Goal: Transaction & Acquisition: Purchase product/service

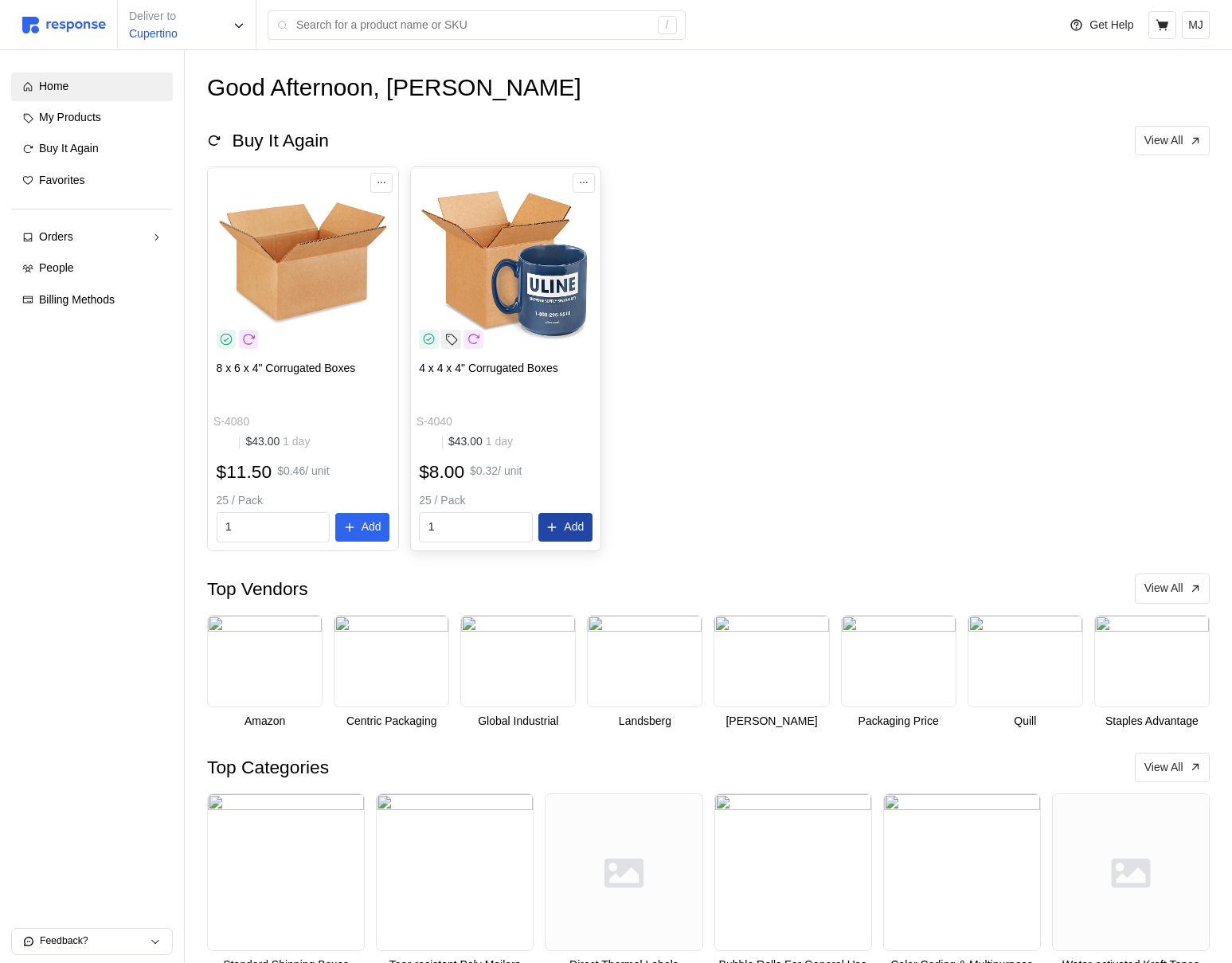
click at [579, 525] on p "Add" at bounding box center [574, 527] width 20 height 18
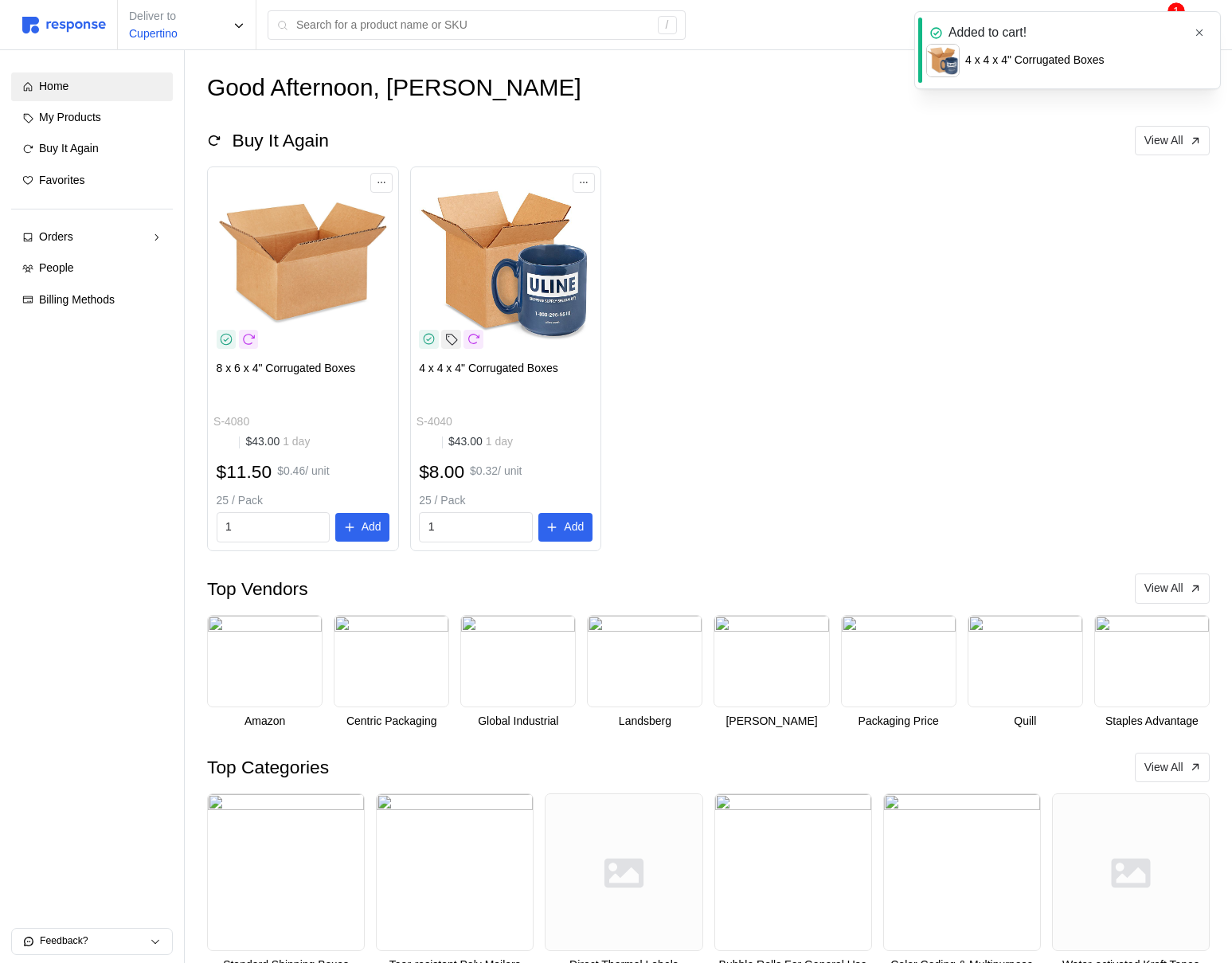
click at [1197, 34] on icon "button" at bounding box center [1199, 33] width 7 height 7
click at [1164, 30] on icon at bounding box center [1162, 25] width 14 height 14
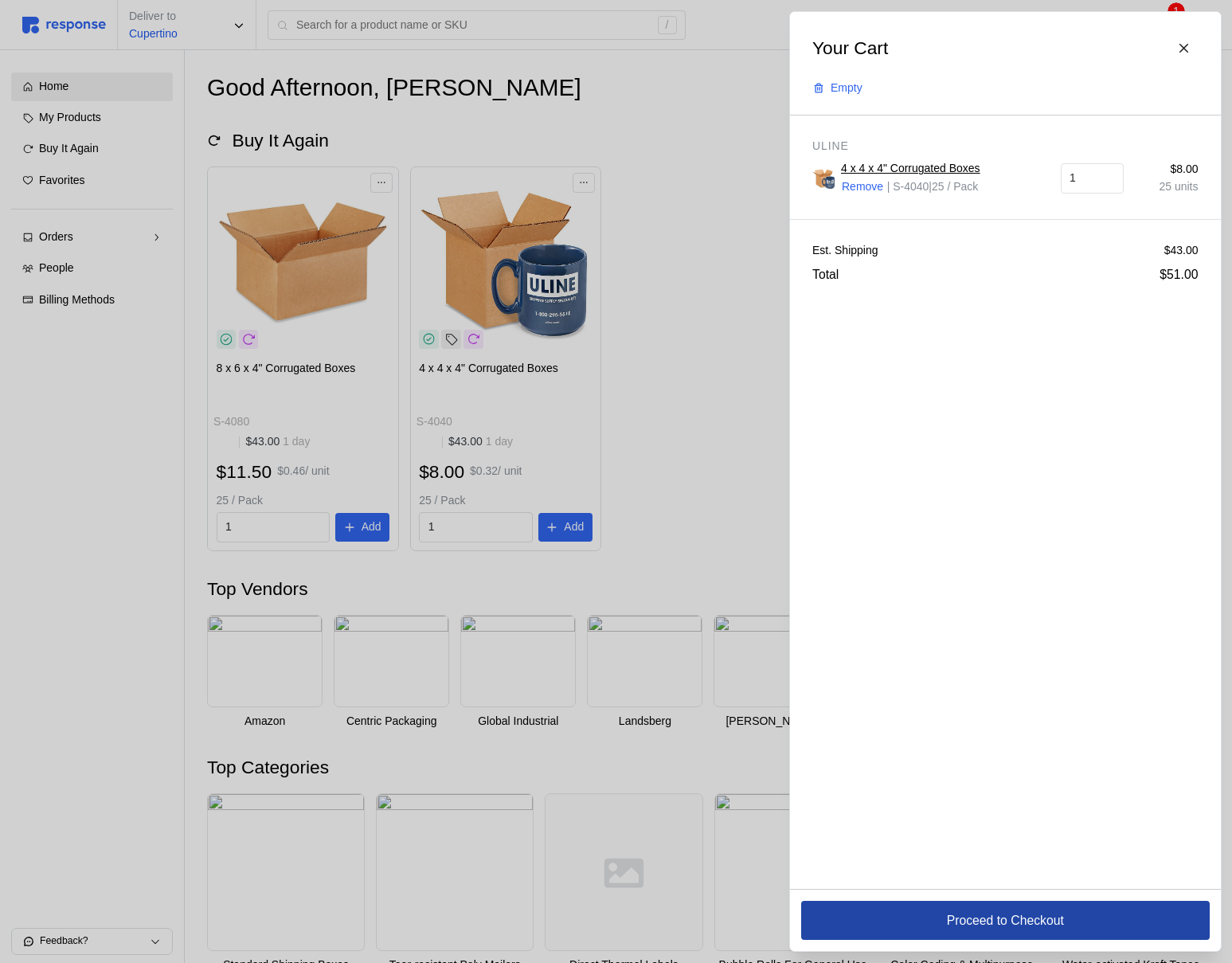
click at [871, 926] on button "Proceed to Checkout" at bounding box center [1005, 920] width 409 height 39
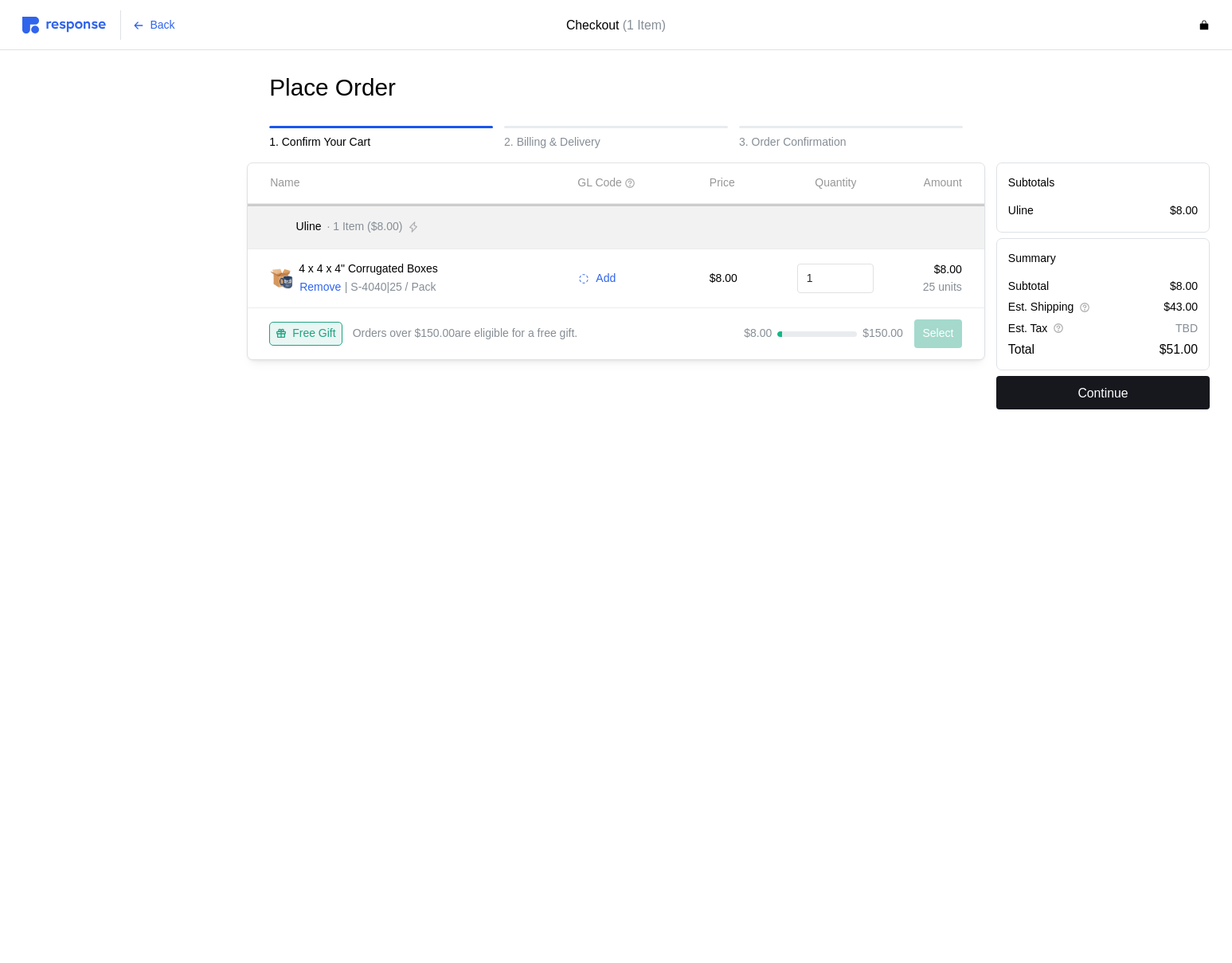
click at [1047, 406] on button "Continue" at bounding box center [1102, 393] width 214 height 34
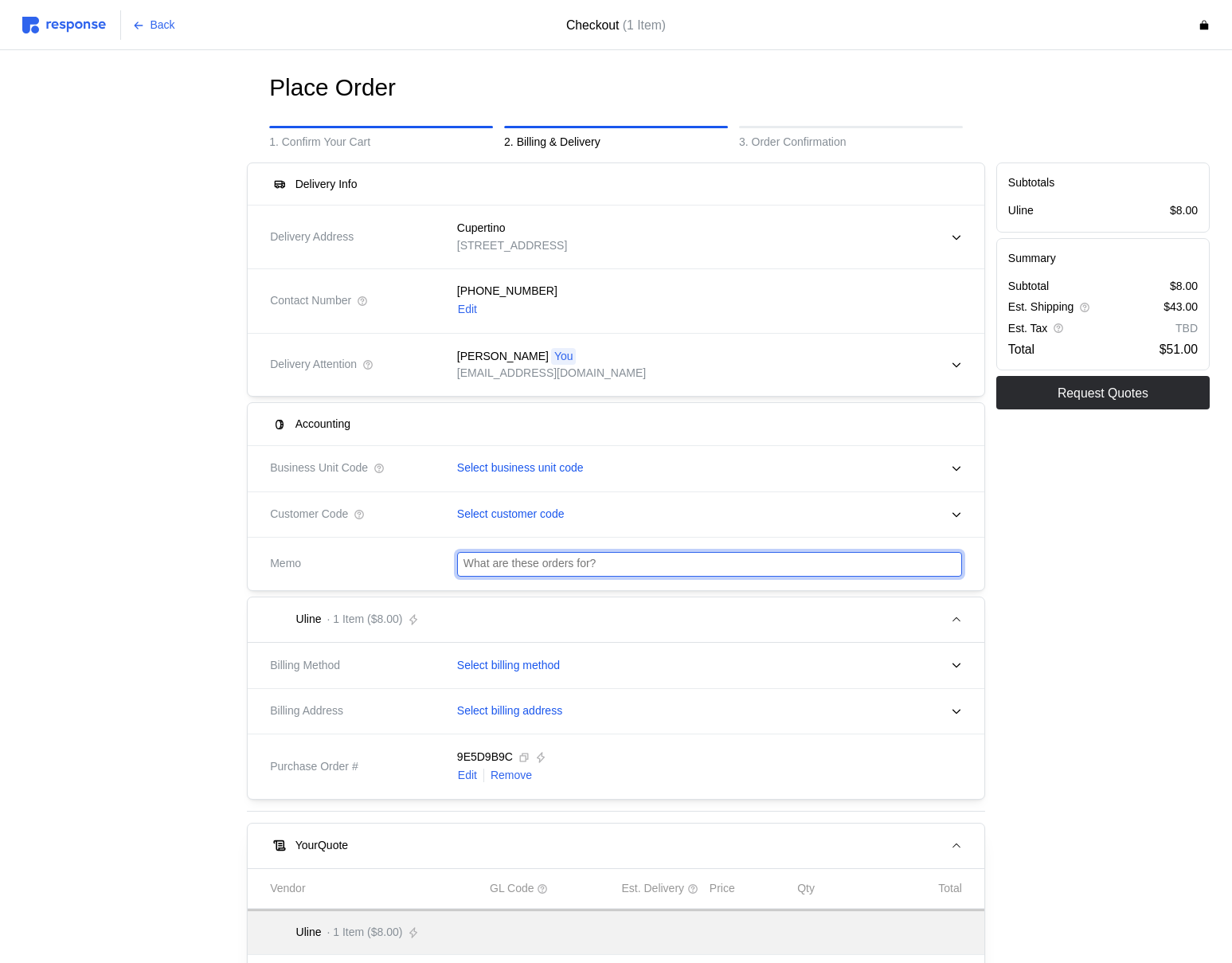
click at [655, 552] on input "text" at bounding box center [709, 563] width 492 height 23
type input "Just testing out memo"
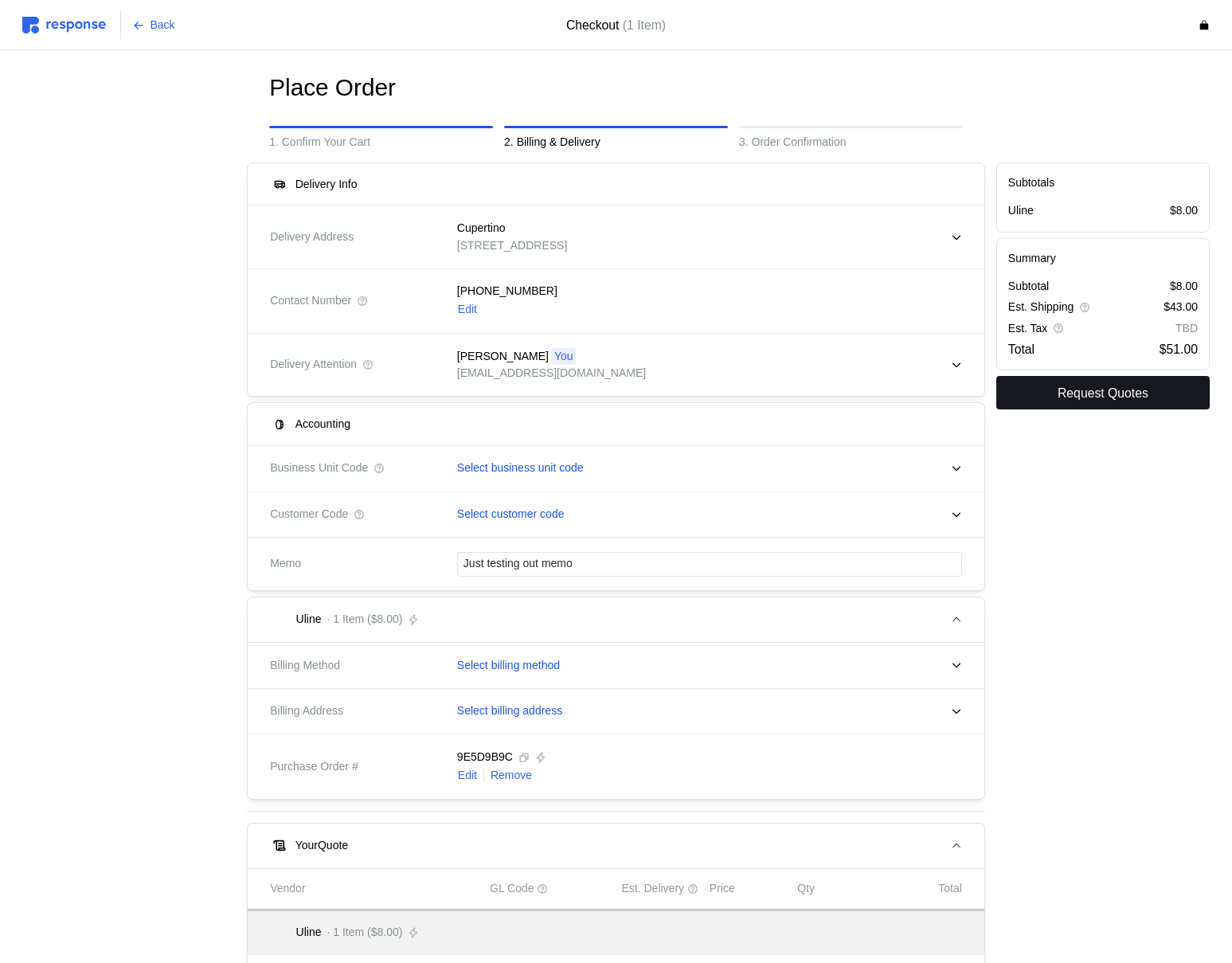
click at [1083, 399] on p "Request Quotes" at bounding box center [1102, 393] width 90 height 20
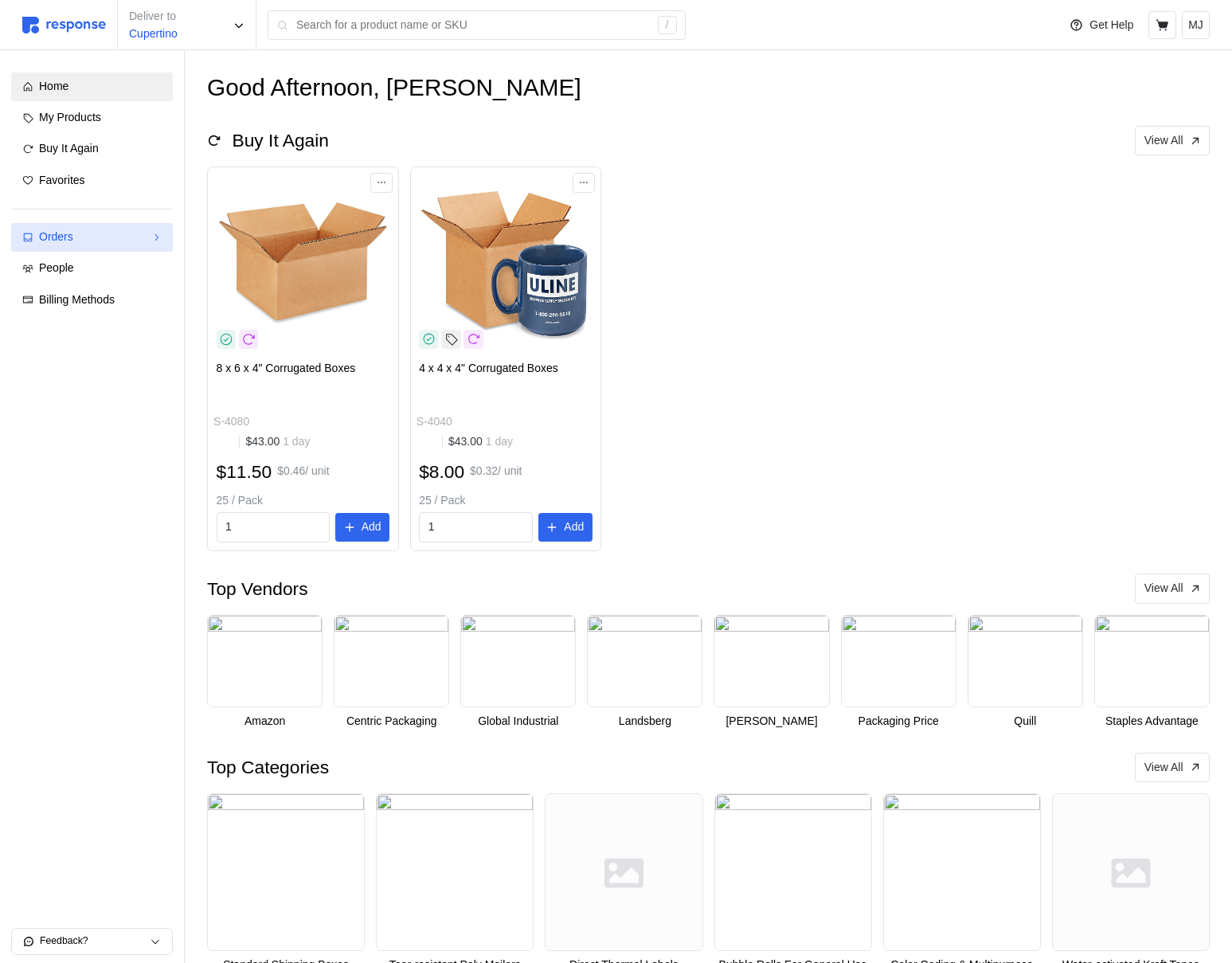
click at [105, 244] on div "Orders" at bounding box center [91, 237] width 106 height 18
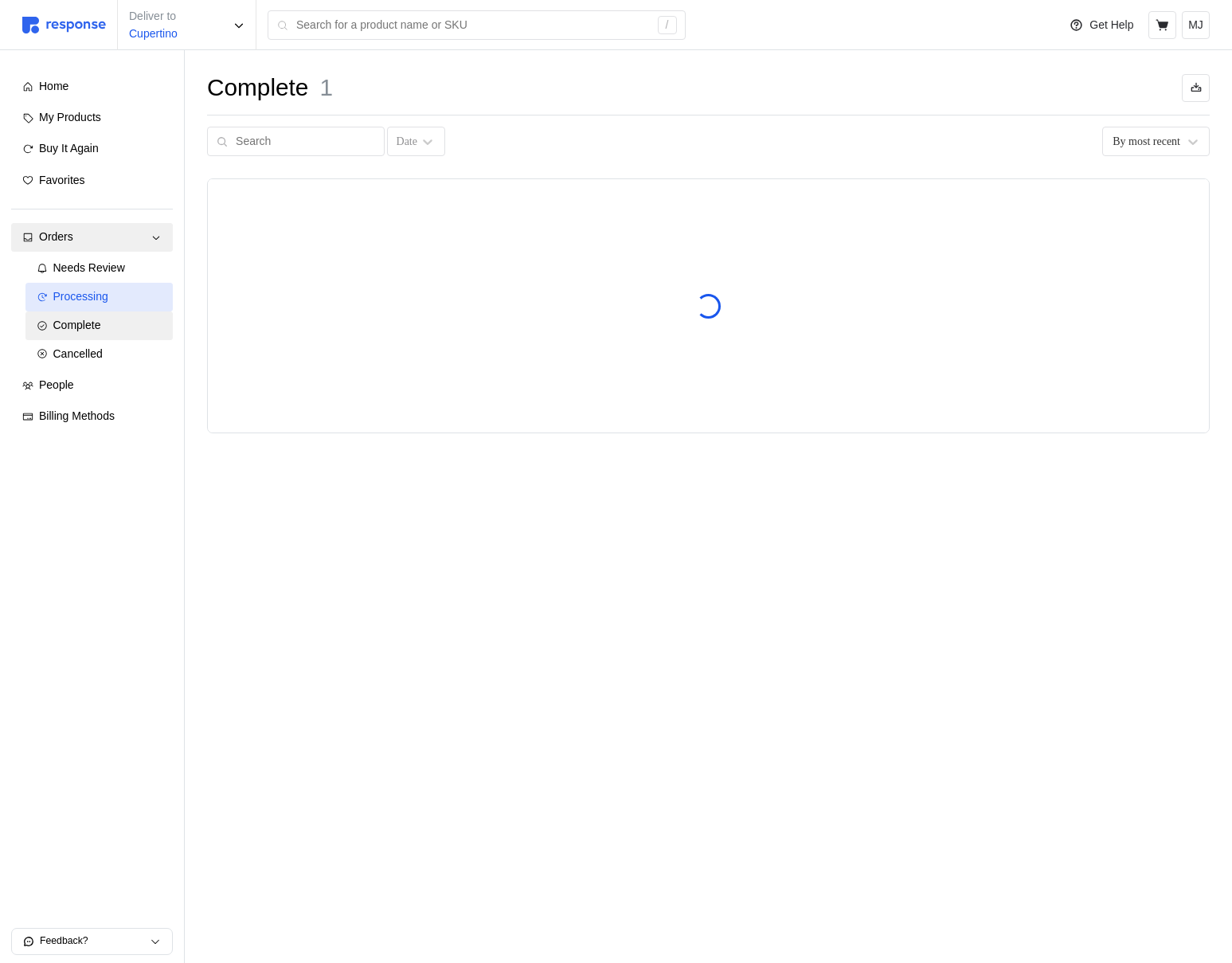
click at [111, 299] on div "Processing" at bounding box center [107, 297] width 109 height 18
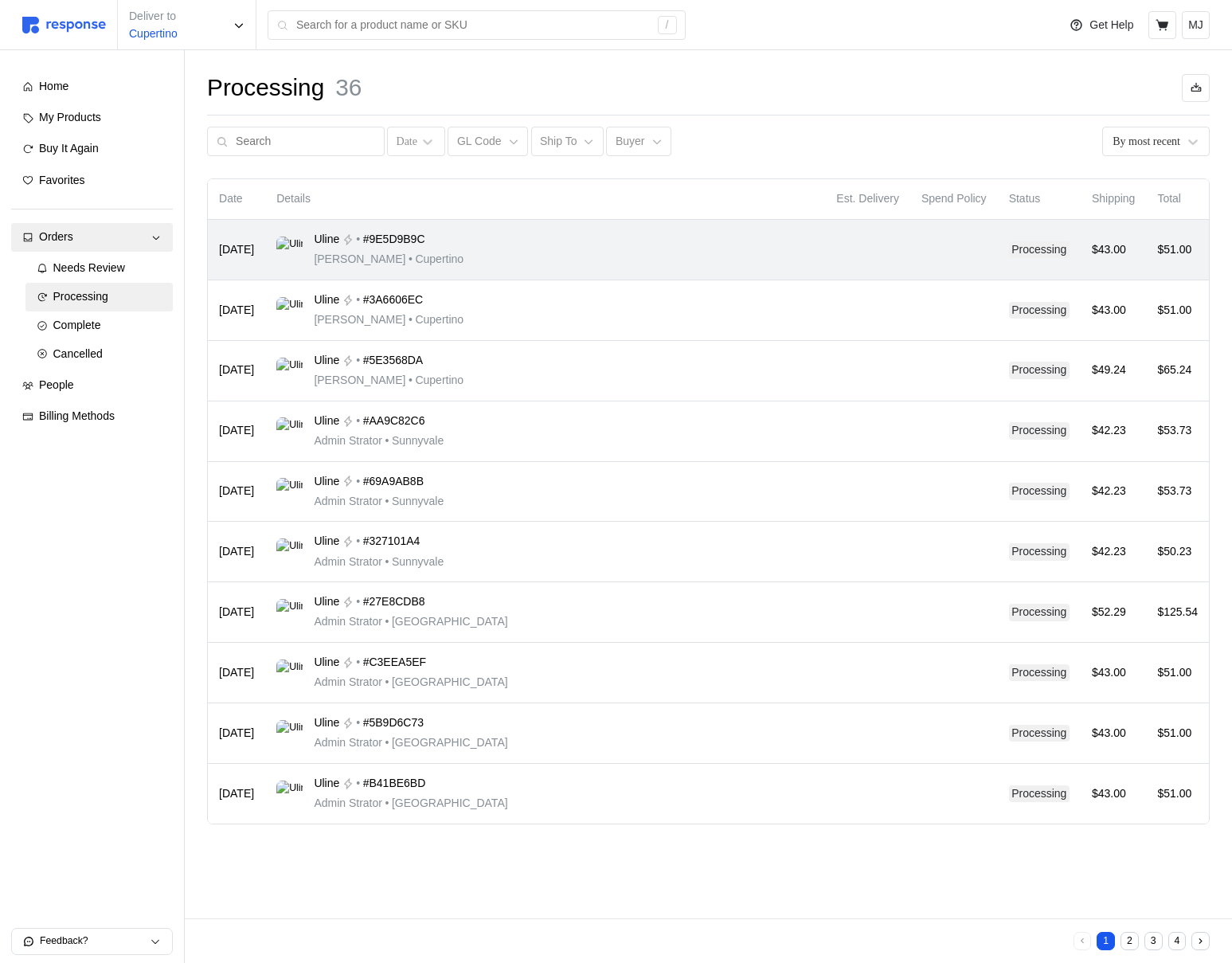
click at [703, 250] on div "Uline • #9E5D9B9C [PERSON_NAME] • [GEOGRAPHIC_DATA]" at bounding box center [545, 249] width 537 height 37
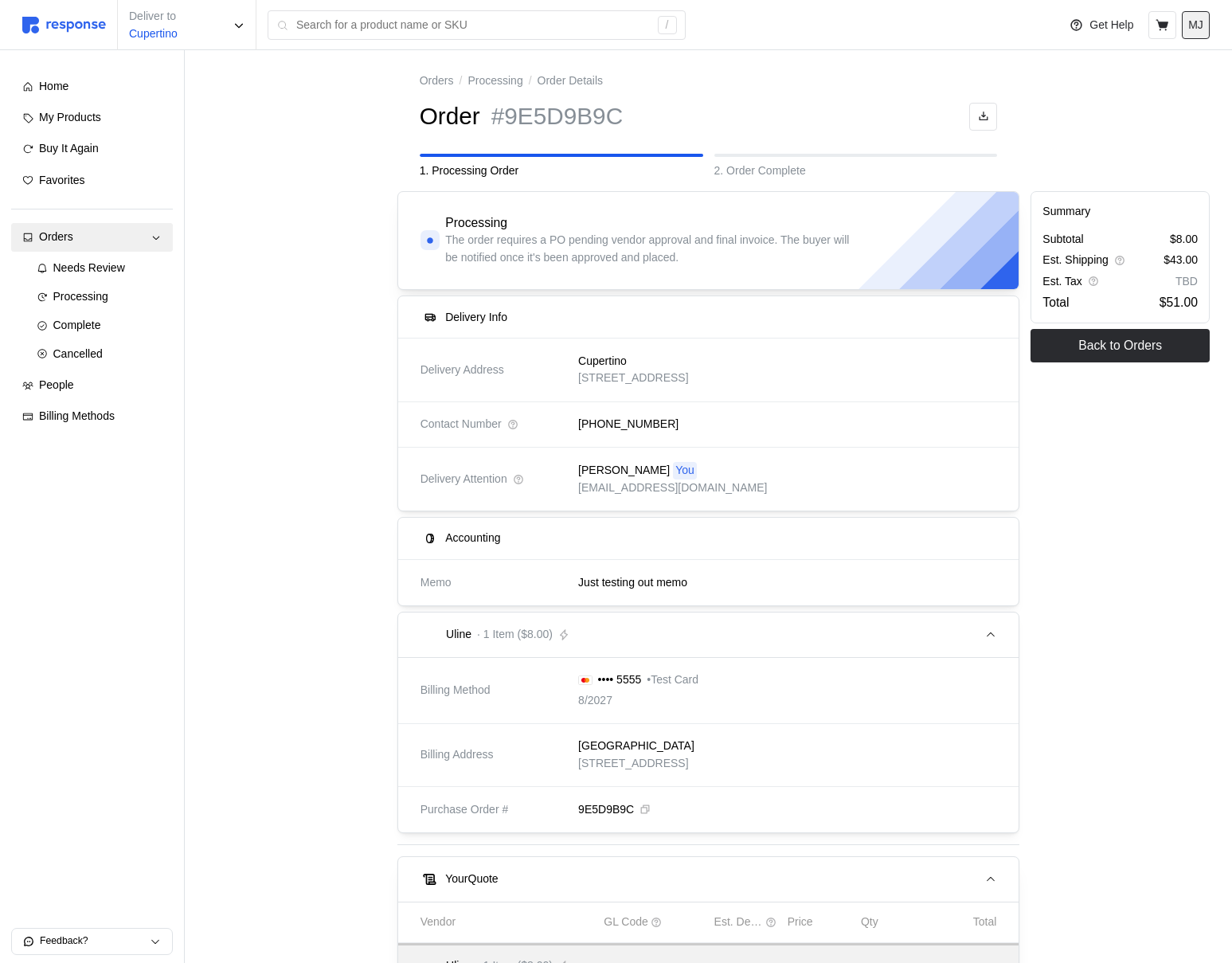
click at [1194, 24] on p "MJ" at bounding box center [1196, 25] width 15 height 18
click at [1162, 100] on button "Logout" at bounding box center [1140, 91] width 127 height 29
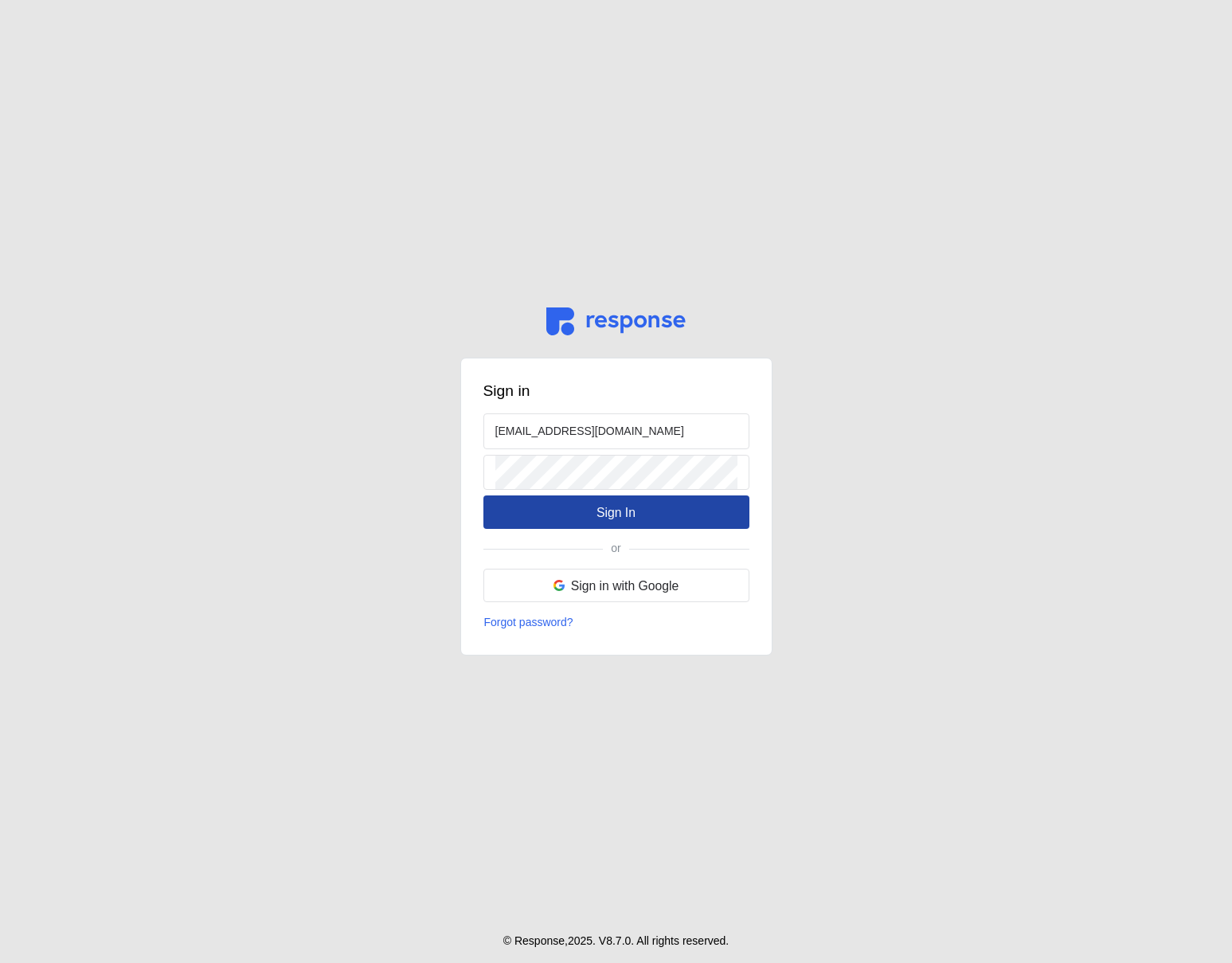
click at [601, 510] on p "Sign In" at bounding box center [616, 513] width 39 height 20
